Goal: Task Accomplishment & Management: Manage account settings

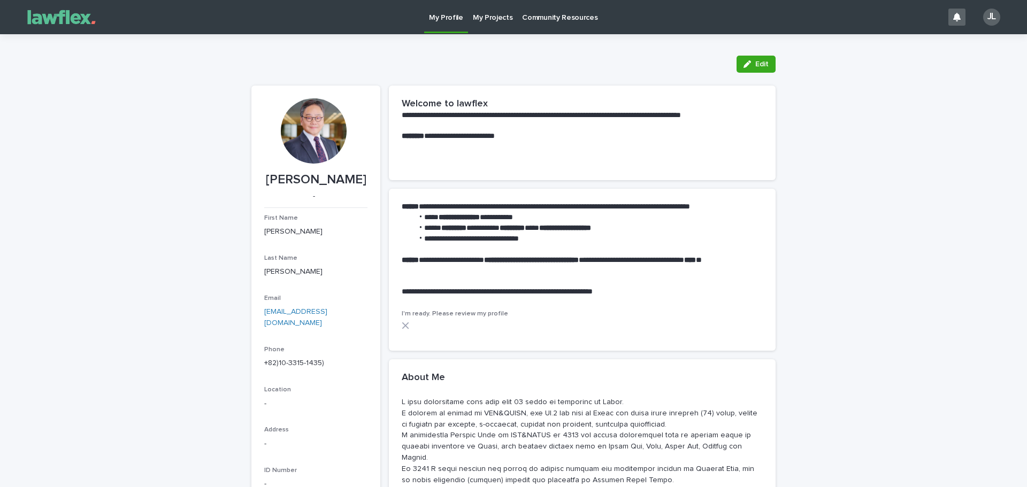
click at [502, 15] on p "My Projects" at bounding box center [493, 11] width 40 height 22
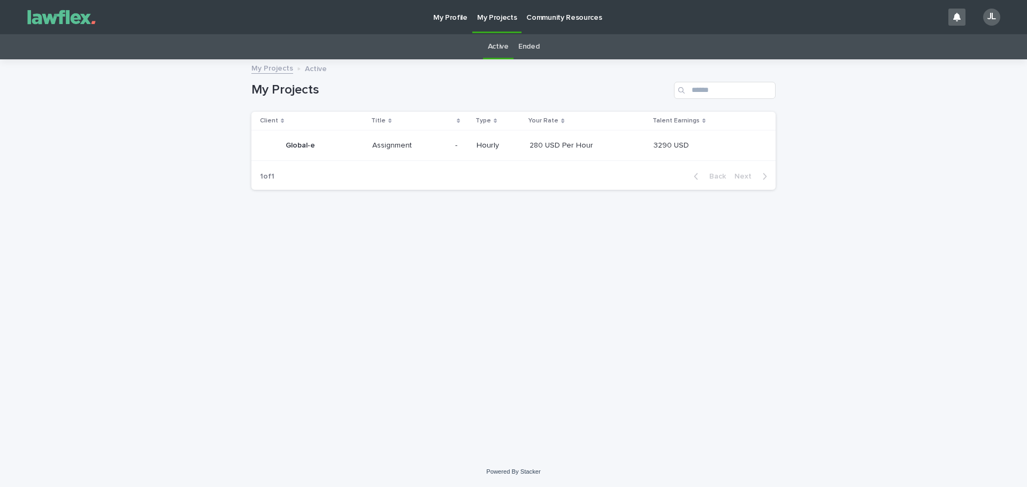
click at [304, 143] on p "Global-e" at bounding box center [302, 144] width 32 height 11
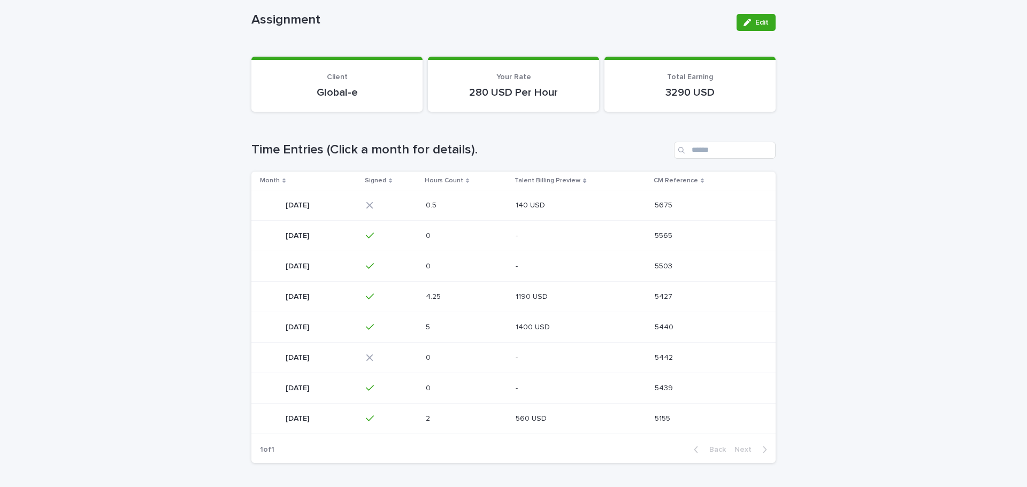
scroll to position [107, 0]
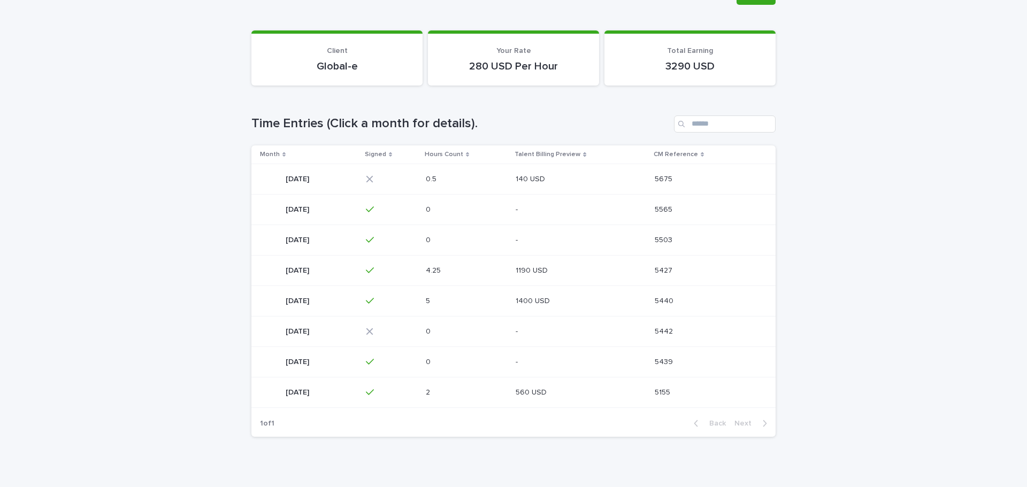
click at [842, 224] on div "Loading... Saving… Loading... Saving… Assignment Edit Assignment Edit Sorry, th…" at bounding box center [513, 230] width 1027 height 554
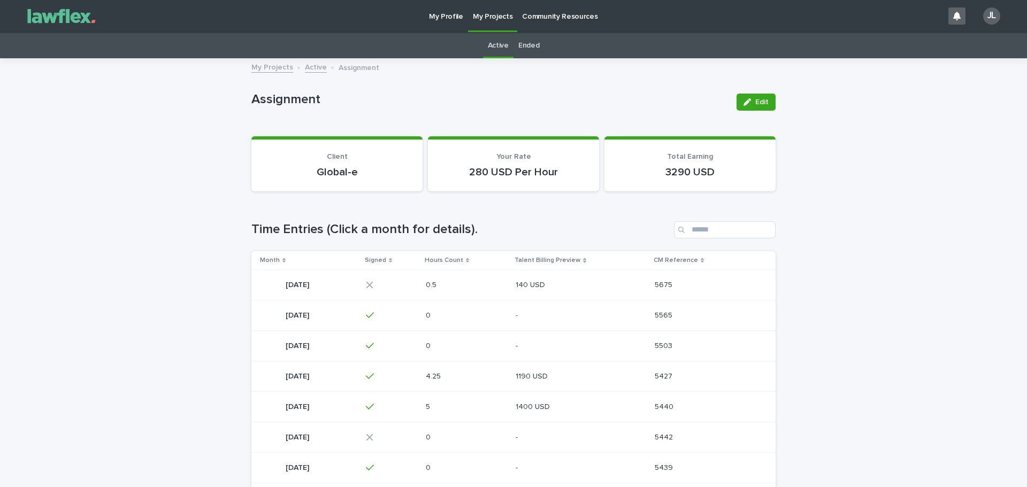
scroll to position [0, 0]
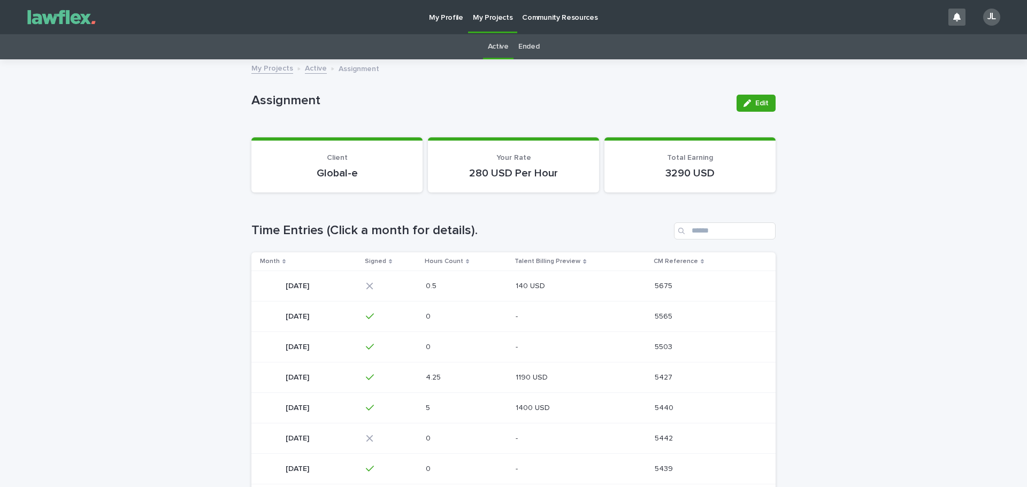
click at [972, 20] on div "JL" at bounding box center [988, 17] width 35 height 17
click at [961, 42] on p "Log Out" at bounding box center [981, 45] width 67 height 18
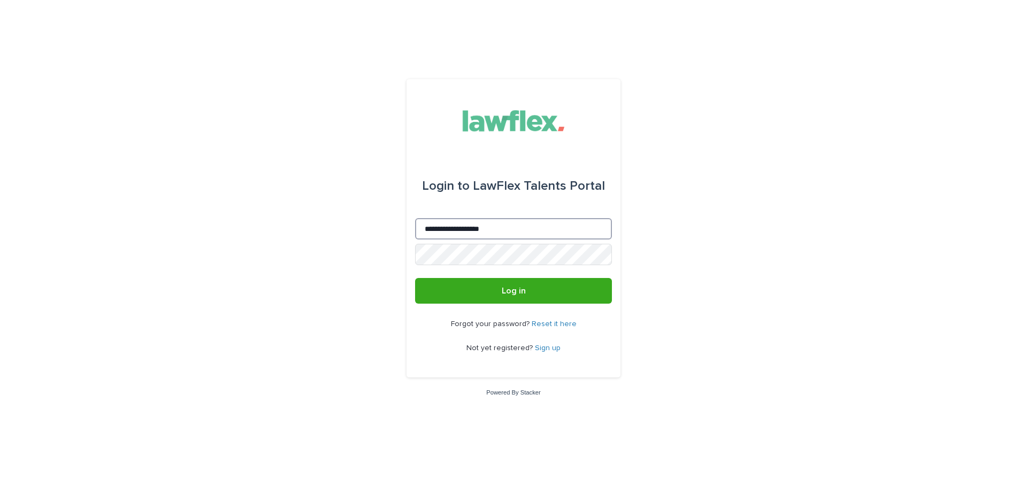
click at [525, 228] on input "**********" at bounding box center [513, 228] width 197 height 21
type input "**********"
drag, startPoint x: 512, startPoint y: 240, endPoint x: 494, endPoint y: 299, distance: 62.1
click at [494, 299] on button "Log in" at bounding box center [513, 291] width 197 height 26
